Goal: Navigation & Orientation: Understand site structure

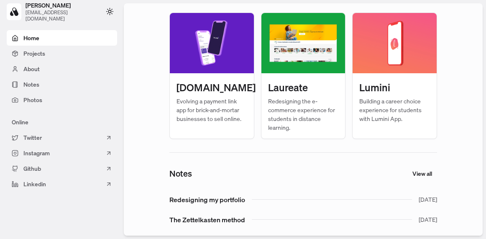
scroll to position [230, 0]
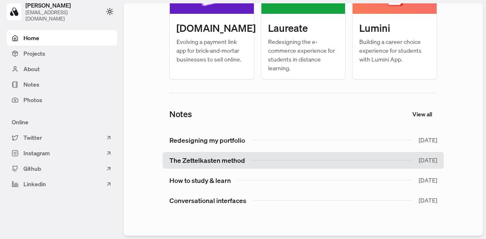
click at [211, 159] on link "The Zettelkasten method [DATE]" at bounding box center [303, 160] width 281 height 17
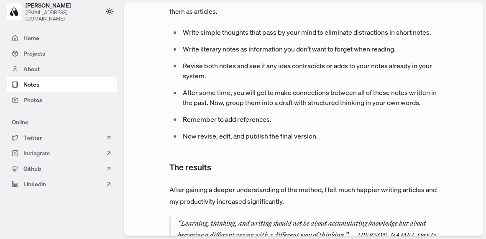
scroll to position [265, 0]
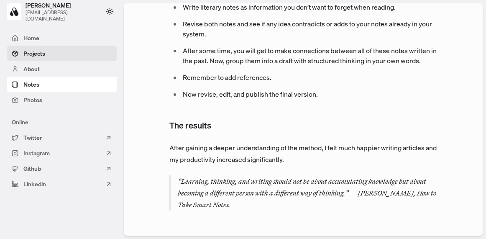
click at [28, 54] on span "Projects" at bounding box center [34, 53] width 22 height 9
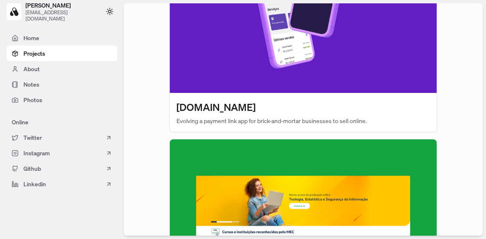
scroll to position [179, 0]
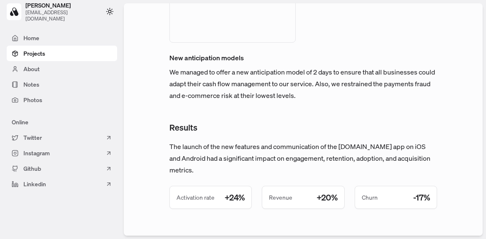
scroll to position [2412, 0]
click at [36, 103] on span "Photos" at bounding box center [32, 99] width 19 height 9
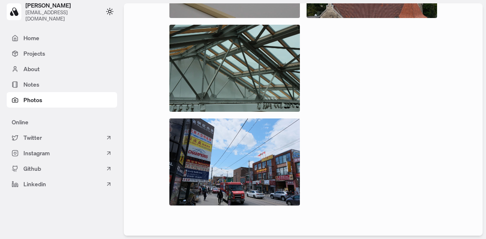
scroll to position [5285, 0]
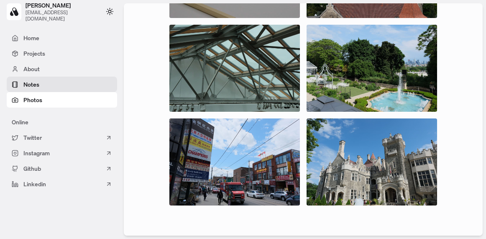
click at [81, 83] on link "Notes" at bounding box center [62, 84] width 110 height 15
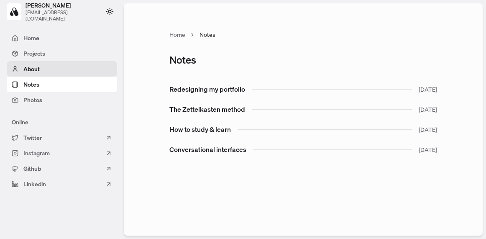
click at [60, 67] on link "About" at bounding box center [62, 68] width 110 height 15
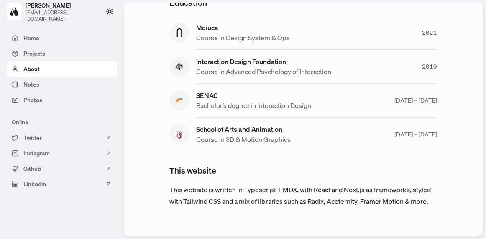
scroll to position [739, 0]
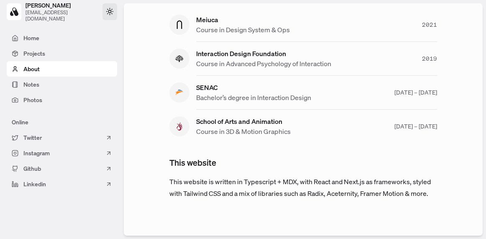
click at [106, 11] on icon at bounding box center [110, 12] width 8 height 8
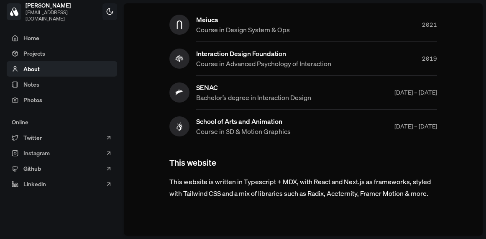
click at [106, 11] on icon at bounding box center [110, 12] width 8 height 8
